Goal: Task Accomplishment & Management: Use online tool/utility

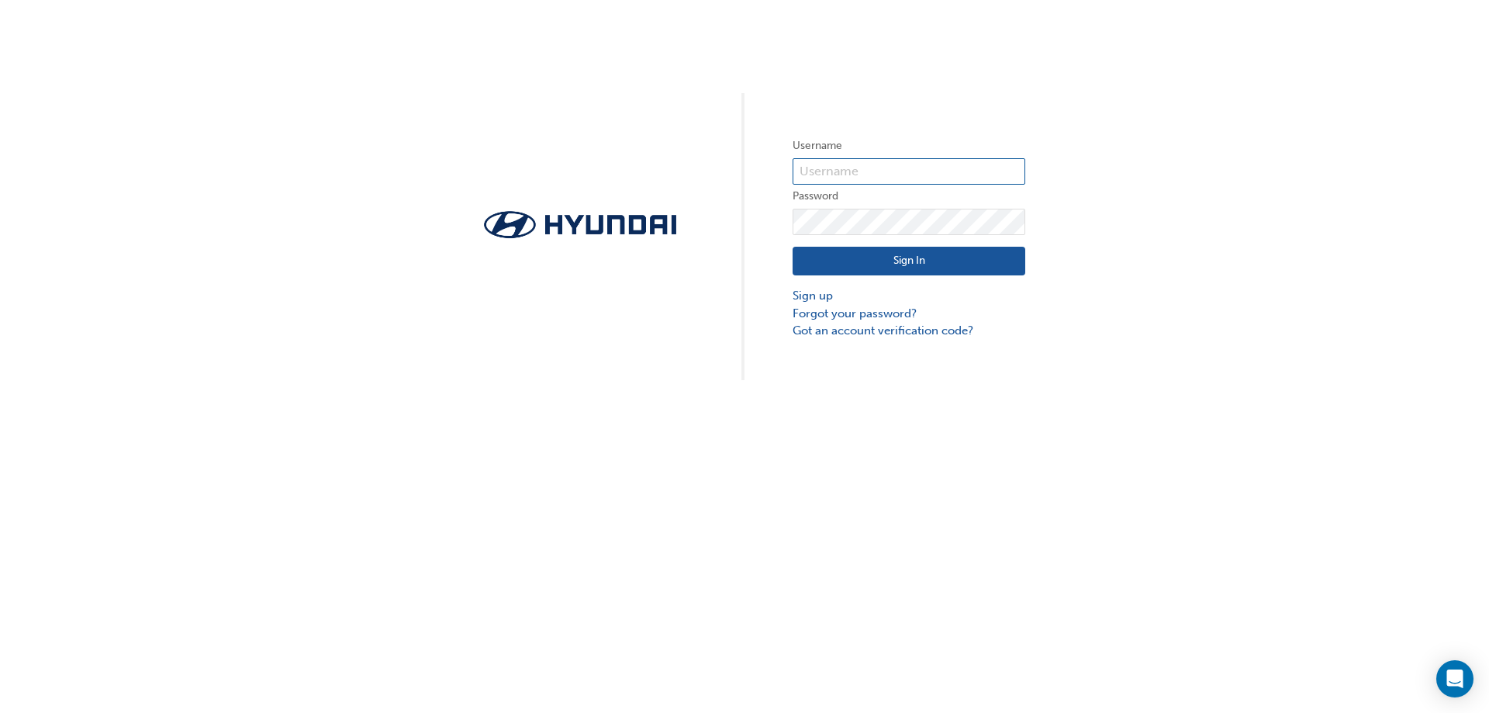
type input "33673"
click at [912, 247] on button "Sign In" at bounding box center [909, 261] width 233 height 29
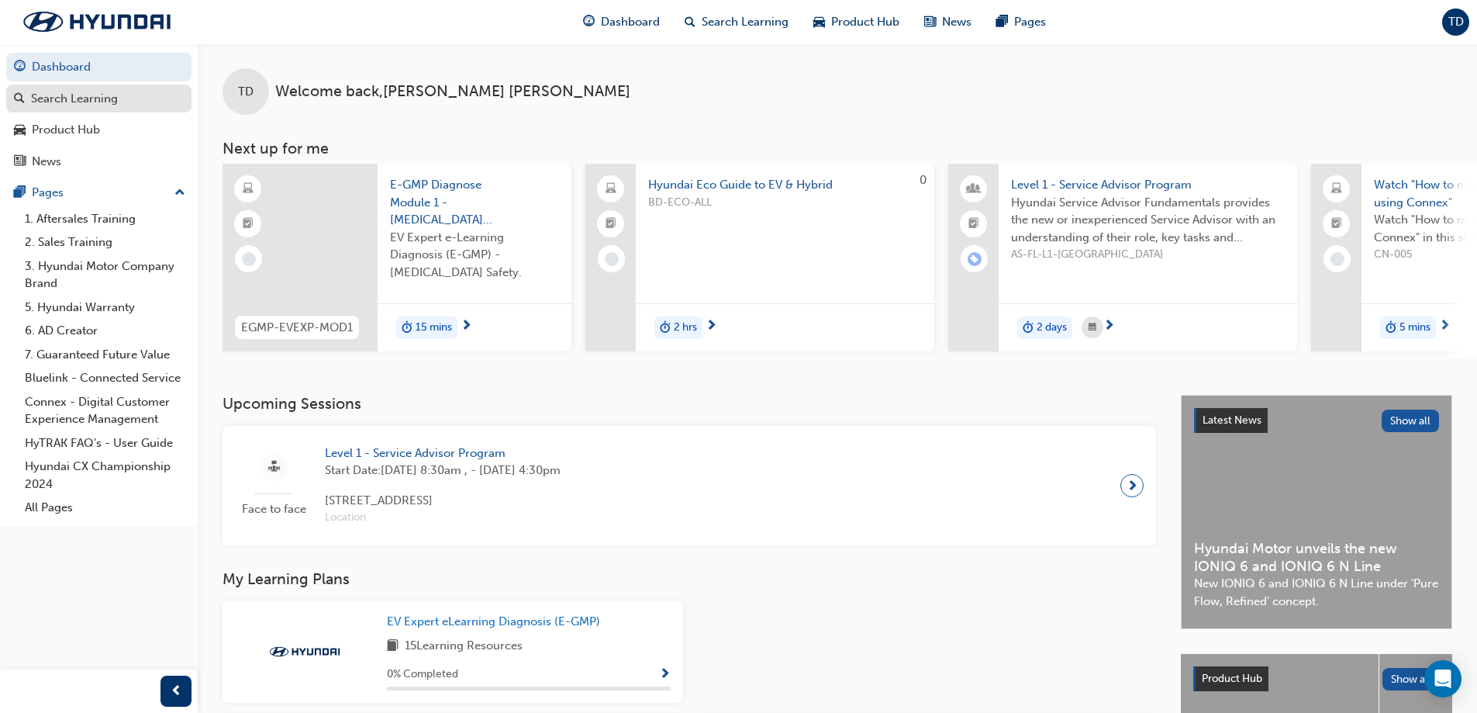
click at [68, 99] on div "Search Learning" at bounding box center [74, 99] width 87 height 18
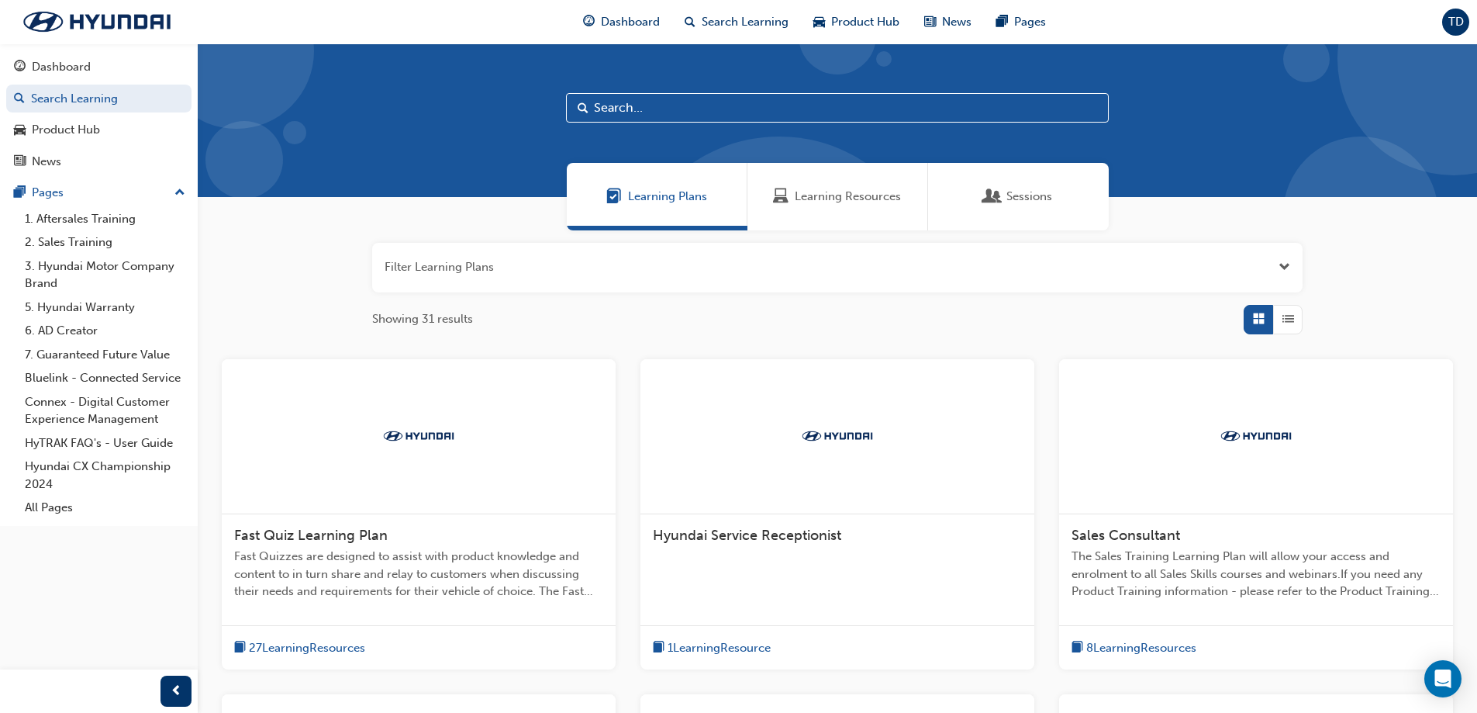
click at [1457, 15] on span "TD" at bounding box center [1457, 22] width 16 height 18
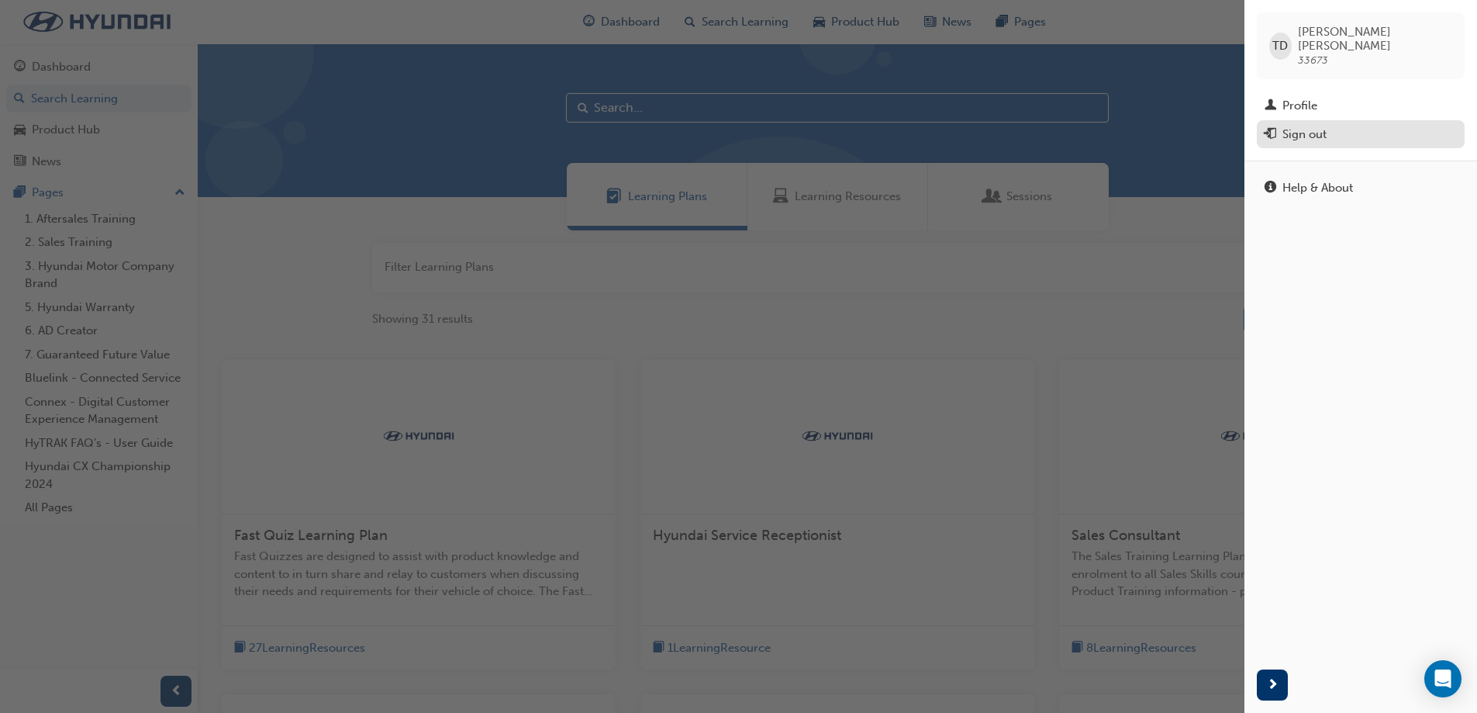
click at [1320, 126] on div "Sign out" at bounding box center [1305, 135] width 44 height 18
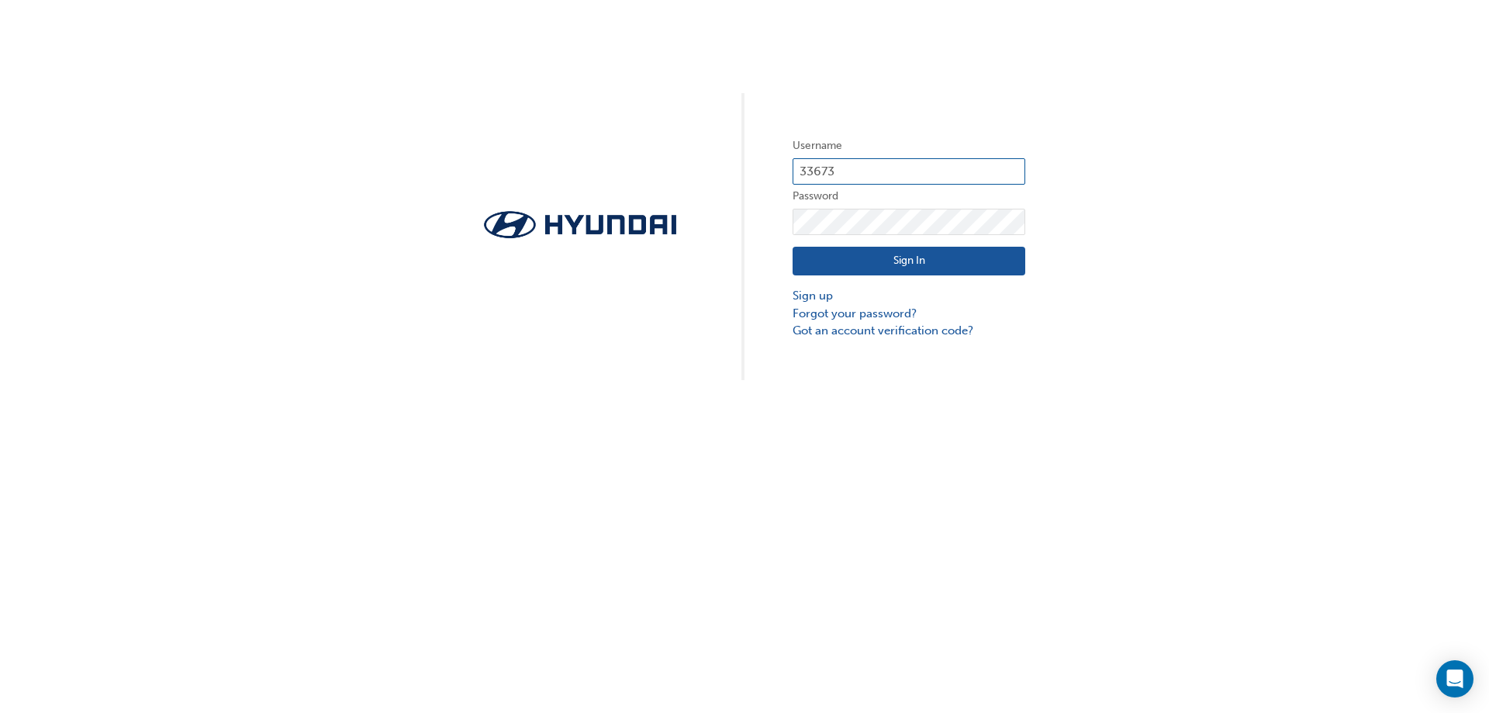
click at [881, 173] on input "33673" at bounding box center [909, 171] width 233 height 26
type input "CHAU1477"
click at [888, 253] on button "Sign In" at bounding box center [909, 261] width 233 height 29
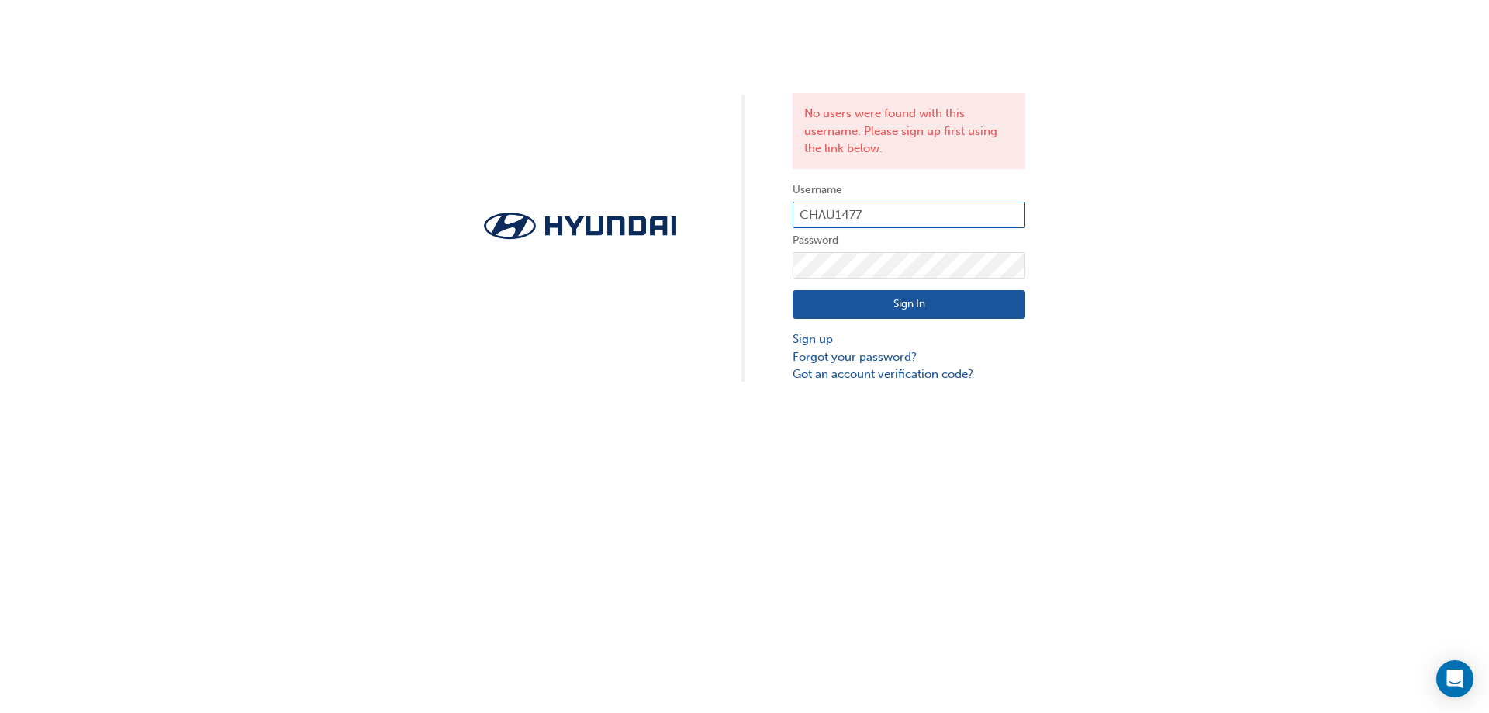
click at [912, 212] on input "CHAU1477" at bounding box center [909, 215] width 233 height 26
click at [620, 209] on img at bounding box center [580, 226] width 233 height 36
click at [888, 226] on input "CHAU1477" at bounding box center [909, 215] width 233 height 26
click at [885, 220] on input "CHAU1477" at bounding box center [909, 215] width 233 height 26
click at [872, 307] on button "Sign In" at bounding box center [909, 304] width 233 height 29
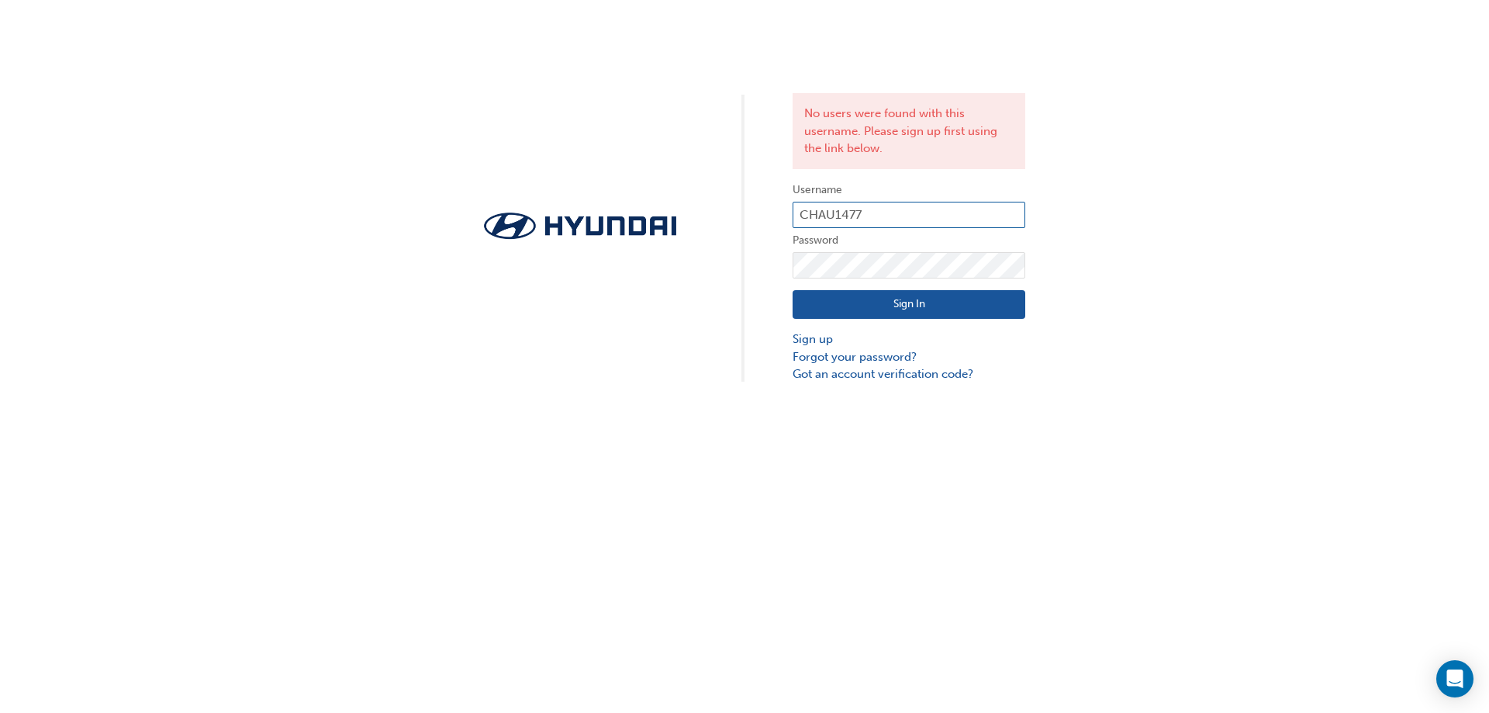
click at [898, 208] on input "CHAU1477" at bounding box center [909, 215] width 233 height 26
type input "33673"
click at [914, 309] on button "Sign In" at bounding box center [909, 304] width 233 height 29
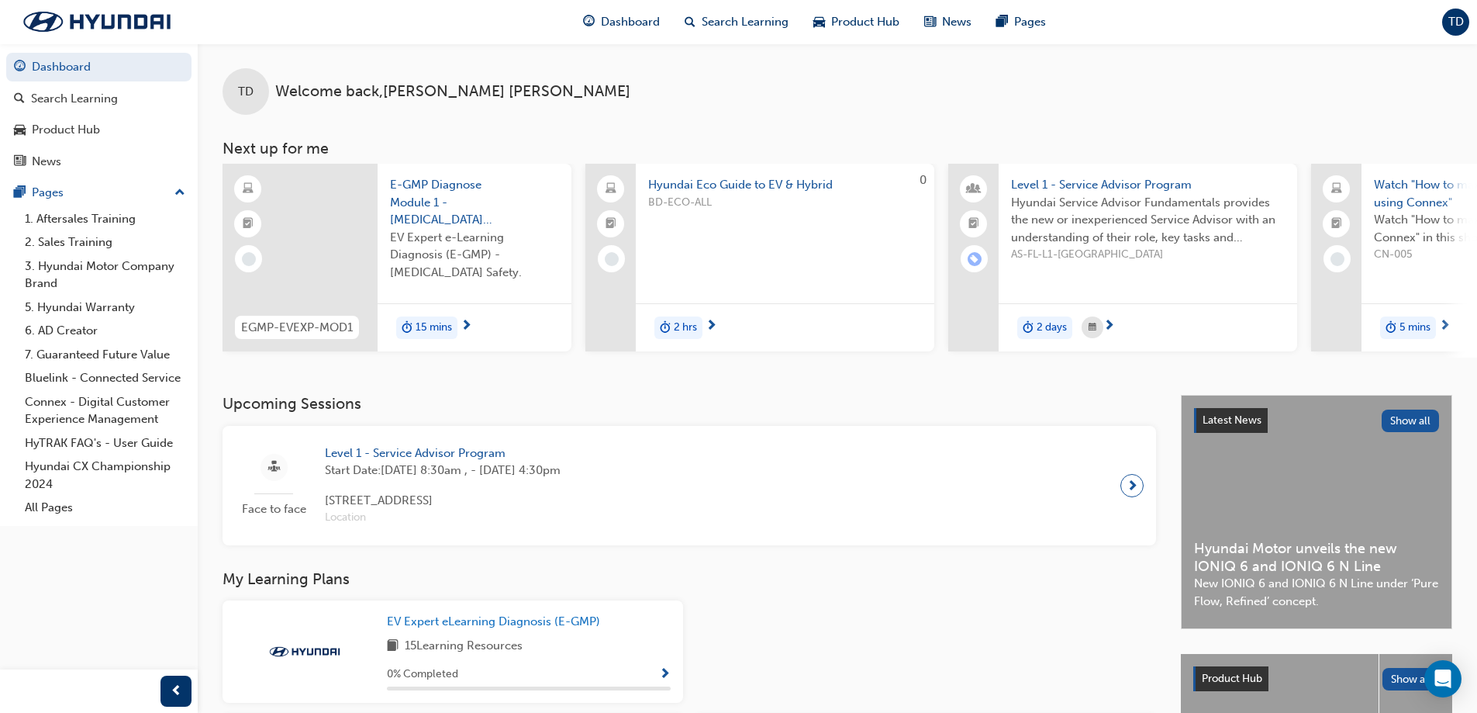
click at [1460, 27] on span "TD" at bounding box center [1457, 22] width 16 height 18
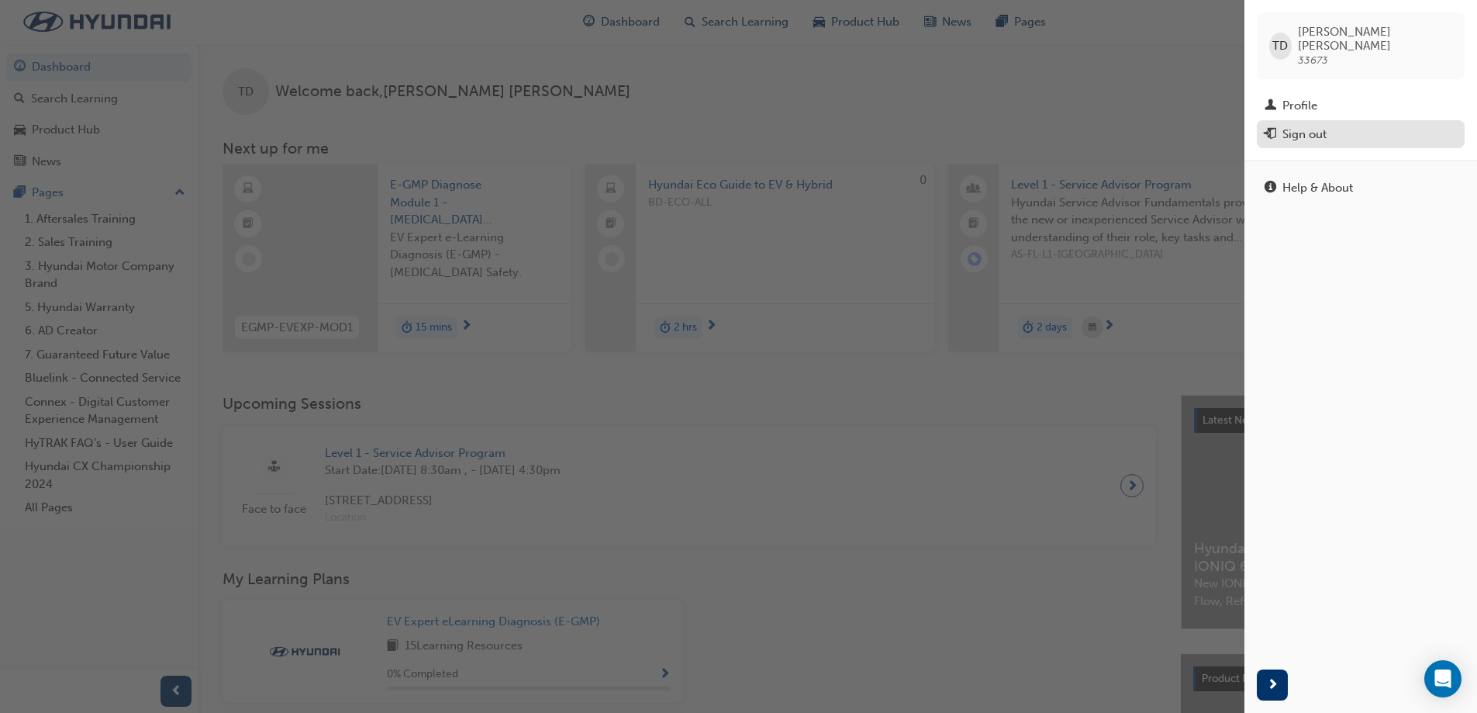
click at [1341, 125] on div "Sign out" at bounding box center [1361, 134] width 192 height 19
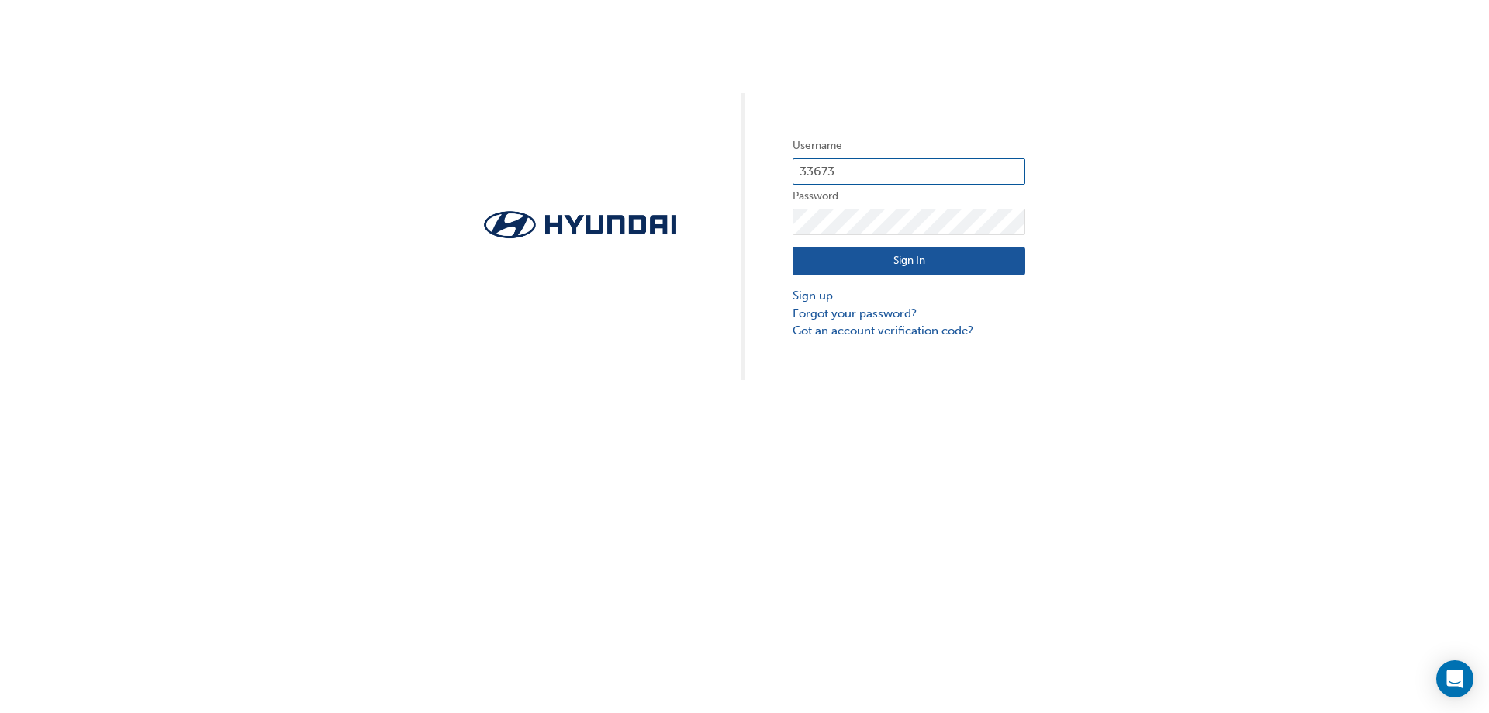
click at [847, 164] on input "33673" at bounding box center [909, 171] width 233 height 26
type input "35672"
click at [903, 266] on button "Sign In" at bounding box center [909, 261] width 233 height 29
